Goal: Book appointment/travel/reservation

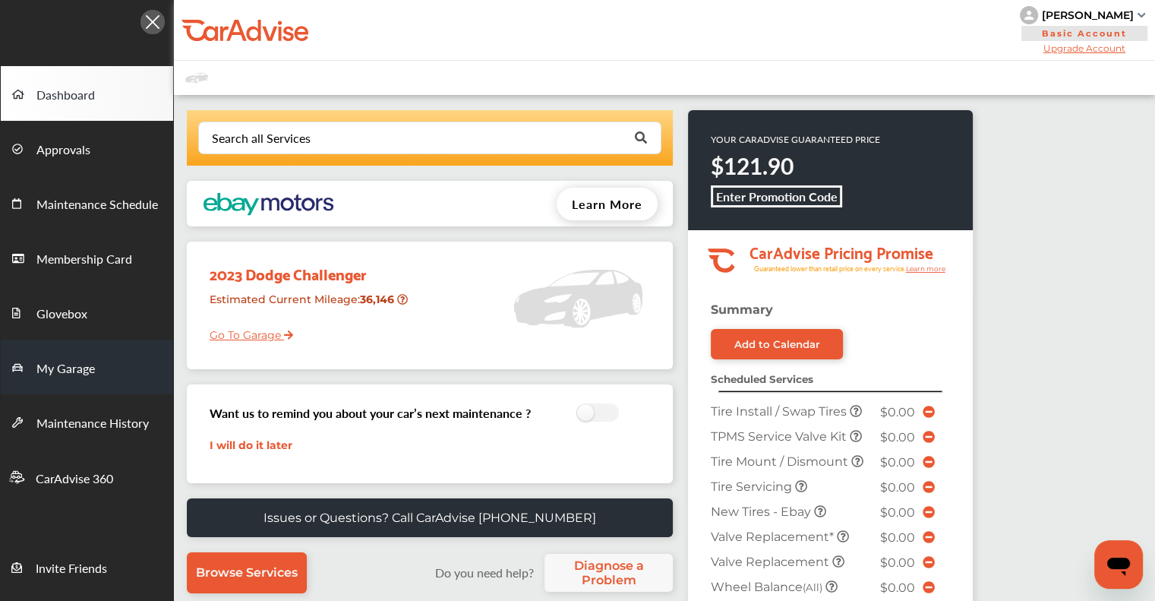
click at [49, 365] on span "My Garage" at bounding box center [65, 369] width 58 height 20
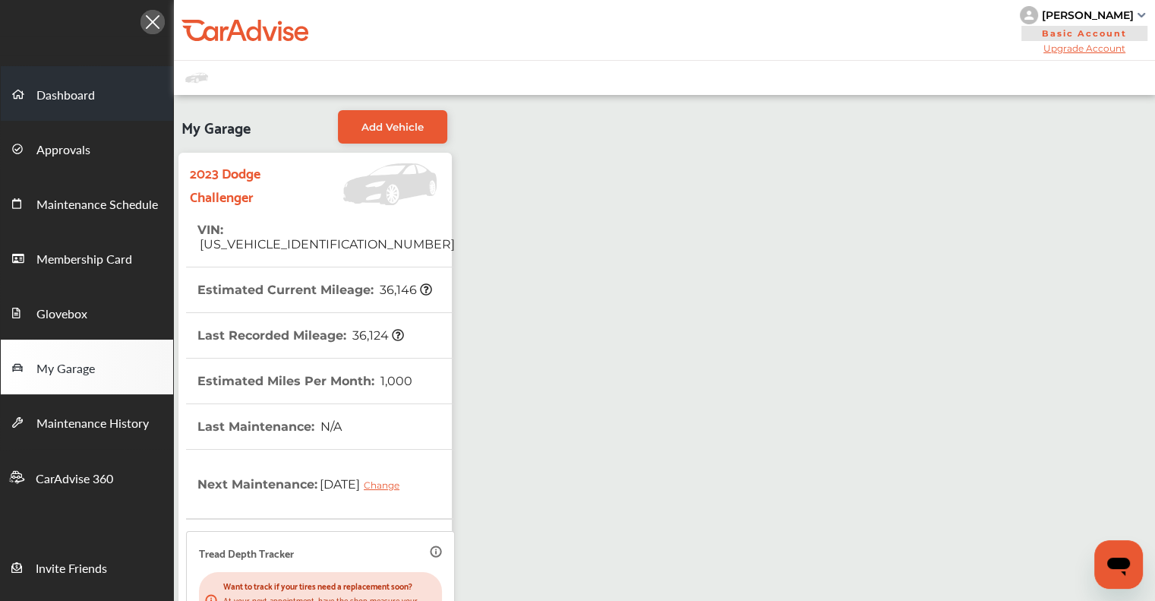
click at [82, 87] on span "Dashboard" at bounding box center [65, 96] width 58 height 20
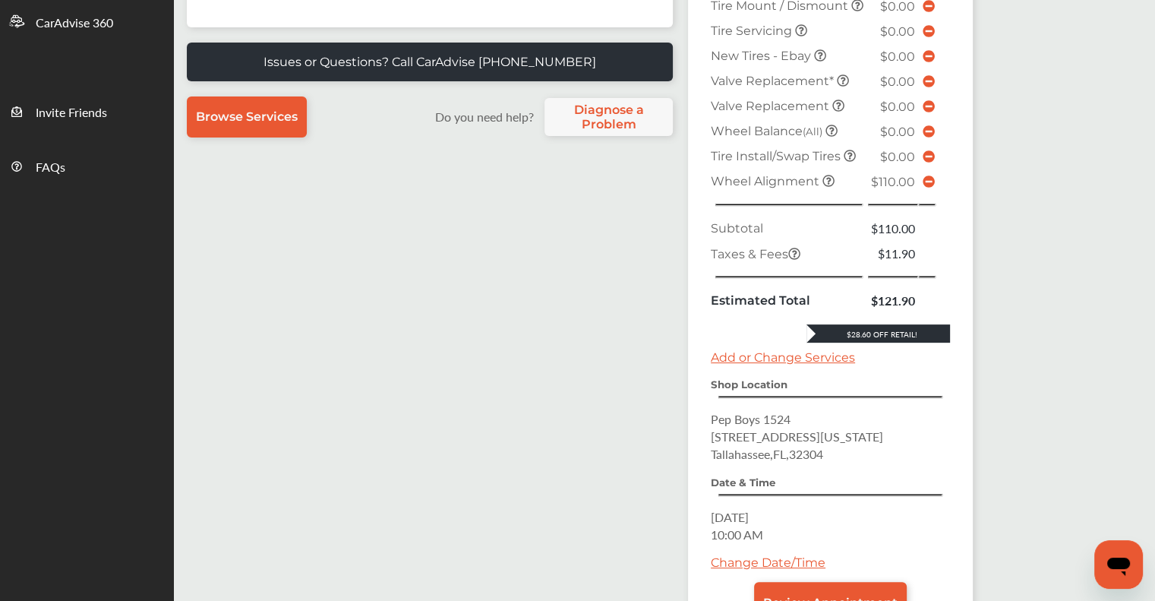
scroll to position [456, 0]
click at [590, 188] on icon at bounding box center [929, 181] width 12 height 12
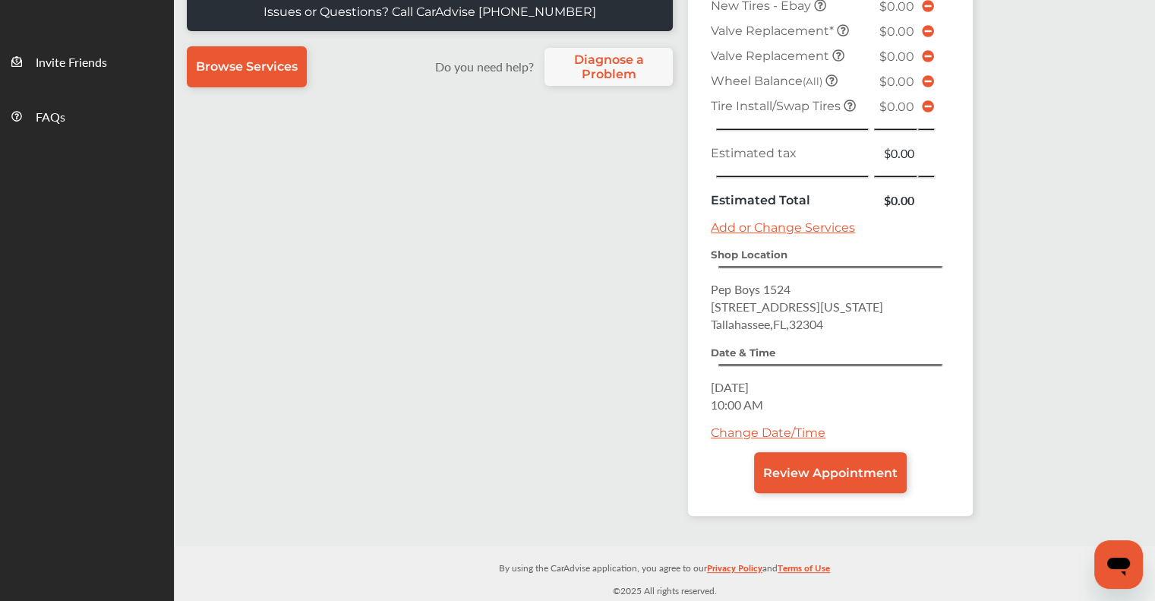
scroll to position [496, 0]
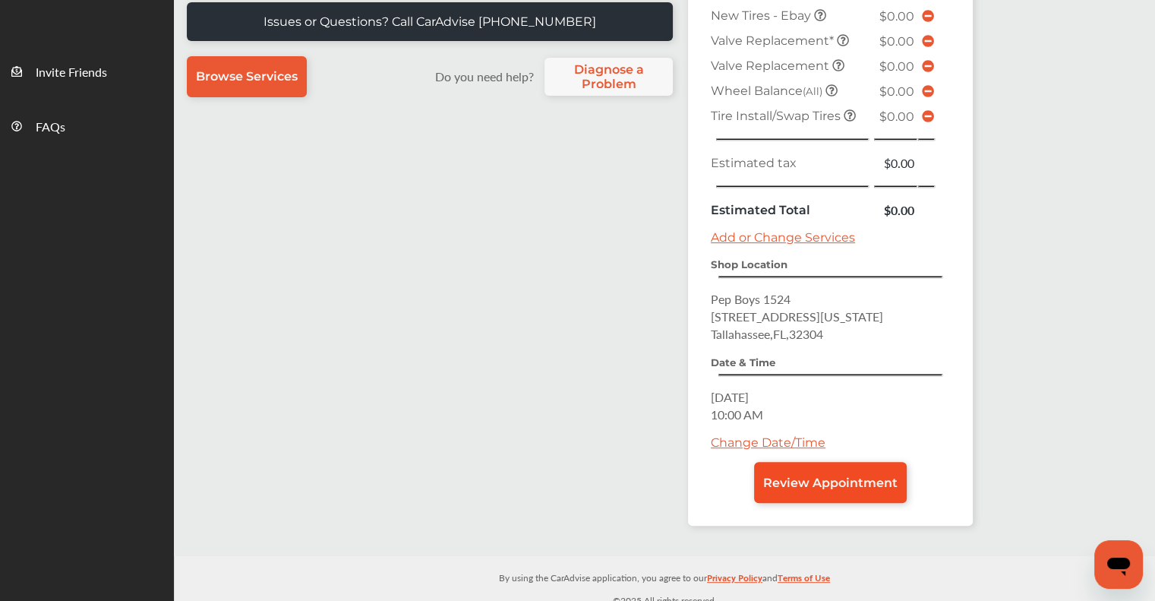
click at [590, 478] on span "Review Appointment" at bounding box center [830, 482] width 134 height 14
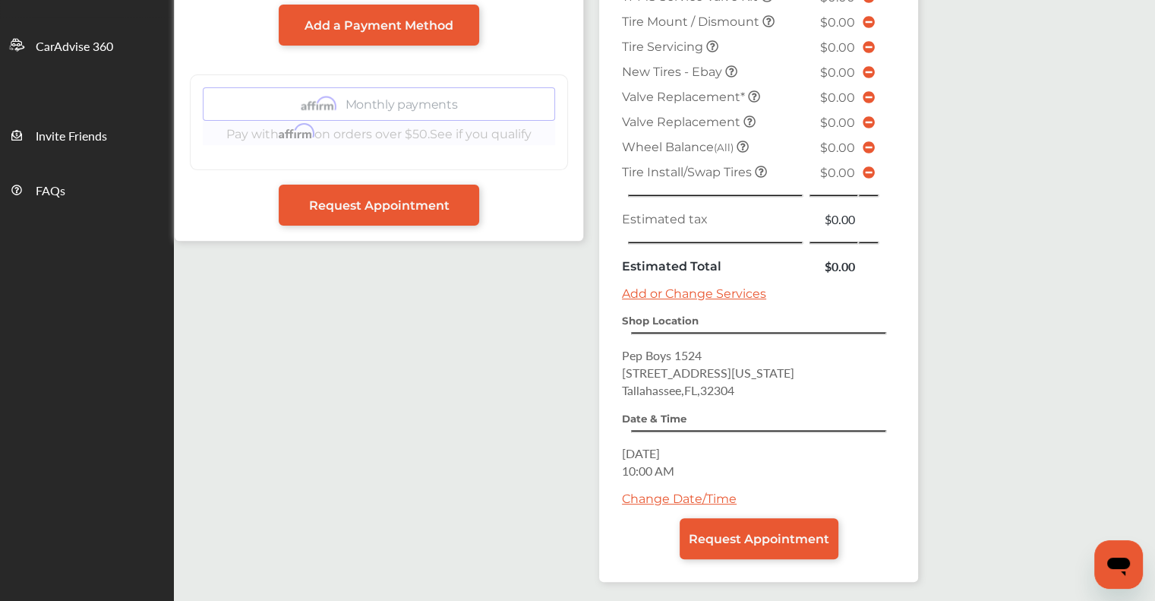
scroll to position [481, 0]
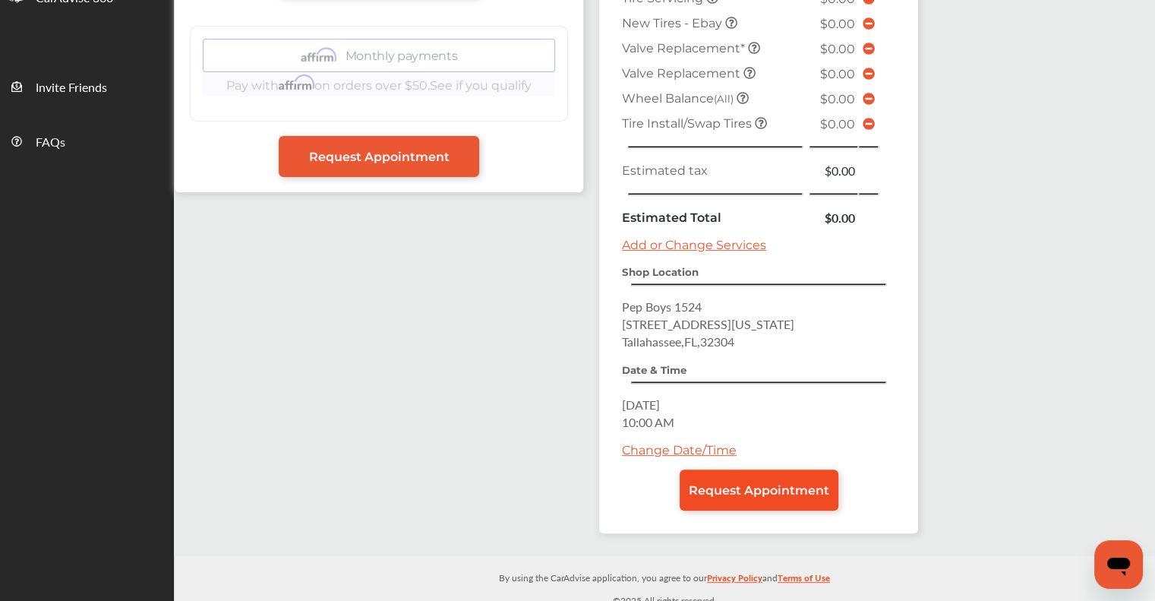
click at [590, 483] on span "Request Appointment" at bounding box center [759, 490] width 141 height 14
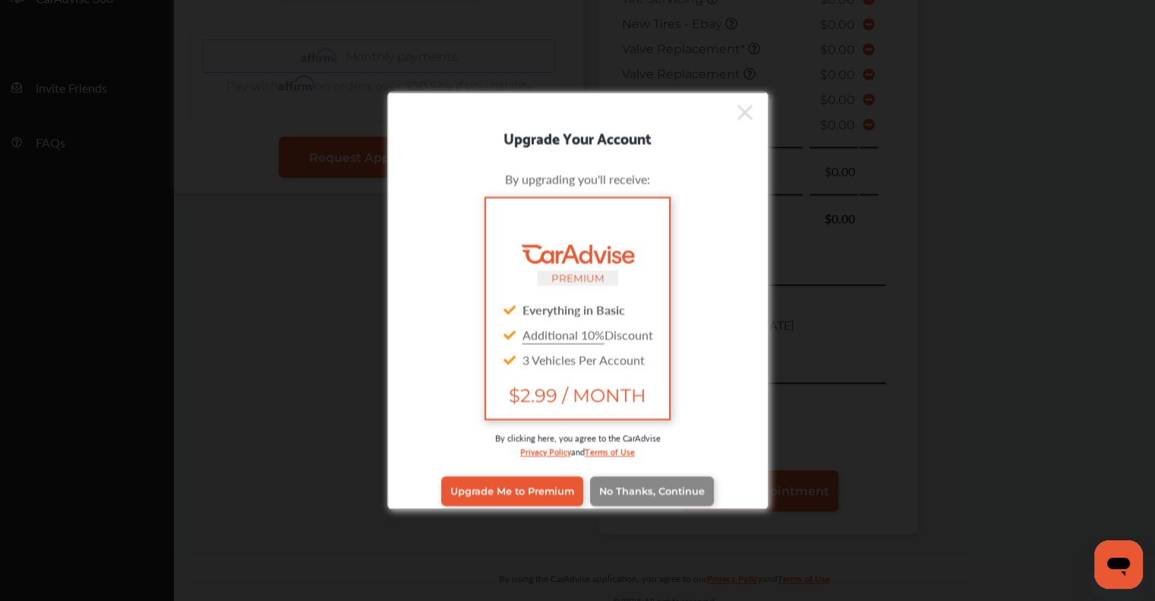
click at [590, 479] on link "No Thanks, Continue" at bounding box center [652, 490] width 124 height 29
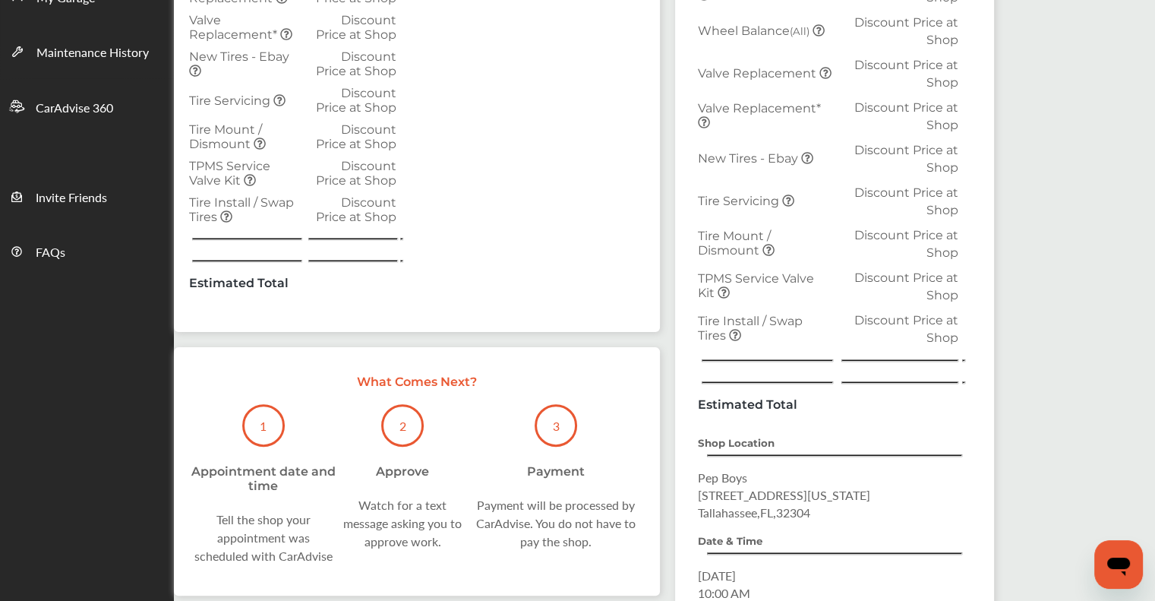
scroll to position [523, 0]
